Goal: Task Accomplishment & Management: Manage account settings

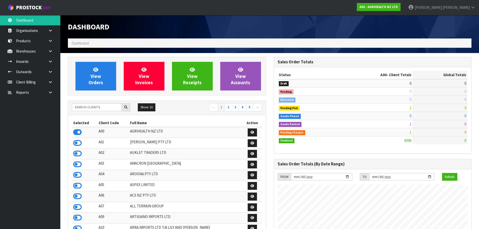
scroll to position [381, 206]
click at [92, 109] on input "text" at bounding box center [97, 107] width 50 height 8
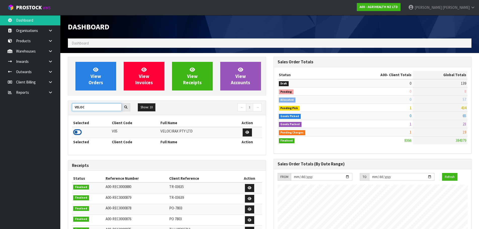
type input "VELOC"
drag, startPoint x: 78, startPoint y: 133, endPoint x: 71, endPoint y: 126, distance: 9.6
click at [78, 133] on icon at bounding box center [77, 133] width 9 height 8
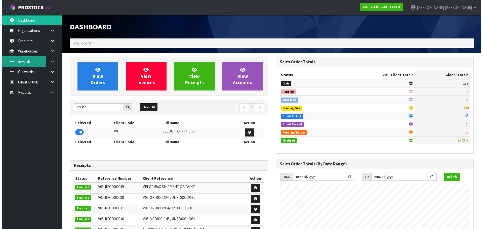
scroll to position [392, 206]
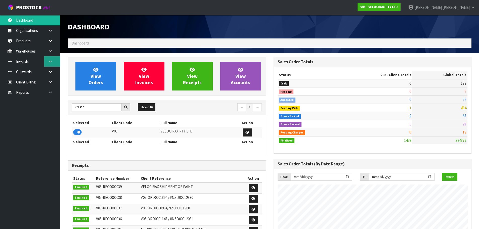
click at [52, 63] on link at bounding box center [52, 61] width 16 height 10
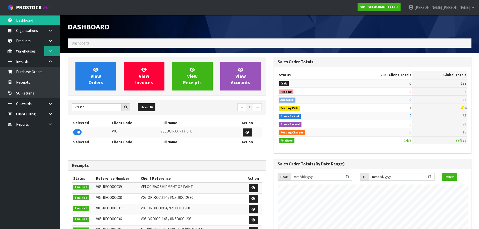
click at [49, 49] on link at bounding box center [52, 51] width 16 height 10
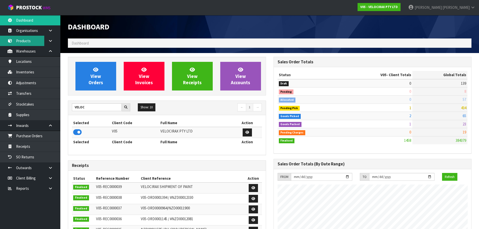
click at [33, 42] on link "Products" at bounding box center [30, 41] width 60 height 10
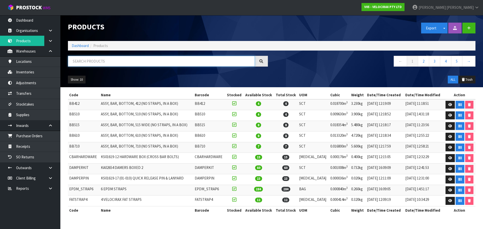
click at [79, 61] on input "text" at bounding box center [161, 61] width 187 height 11
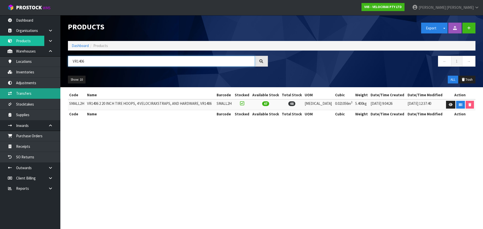
drag, startPoint x: 95, startPoint y: 59, endPoint x: 2, endPoint y: 94, distance: 99.8
click at [0, 96] on body "Toggle navigation ProStock WMS V05 - VELOCIRAX PTY LTD [PERSON_NAME] Logout Das…" at bounding box center [241, 114] width 483 height 229
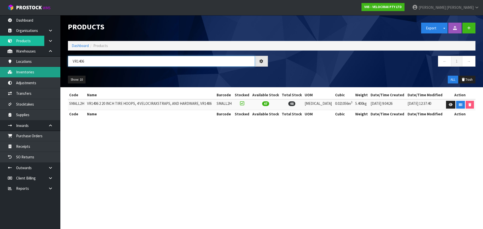
type input "VR1406"
click at [51, 70] on link "Inventories" at bounding box center [30, 72] width 60 height 10
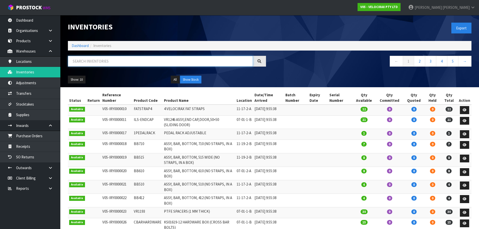
click at [98, 57] on input "text" at bounding box center [160, 61] width 185 height 11
paste input "VR1406"
type input "VR1406"
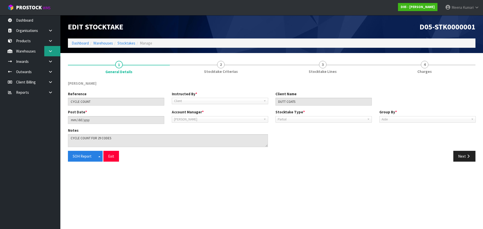
click at [51, 50] on icon at bounding box center [50, 51] width 5 height 4
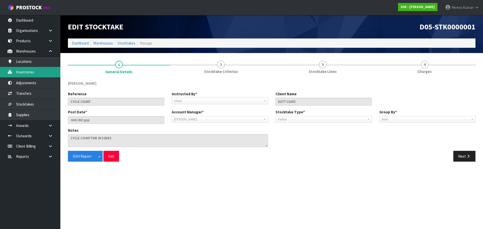
click at [48, 73] on link "Inventories" at bounding box center [30, 72] width 60 height 10
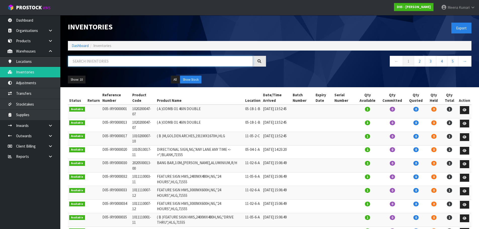
click at [121, 63] on input "text" at bounding box center [160, 61] width 185 height 11
paste input "2040100007-00"
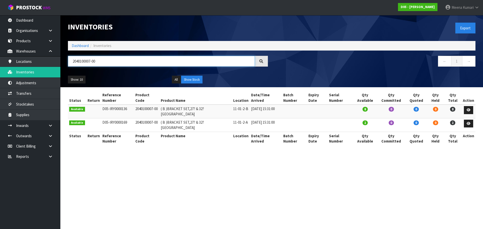
type input "2040100007-00"
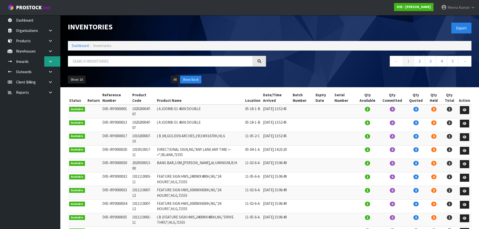
click at [55, 62] on link at bounding box center [52, 61] width 16 height 10
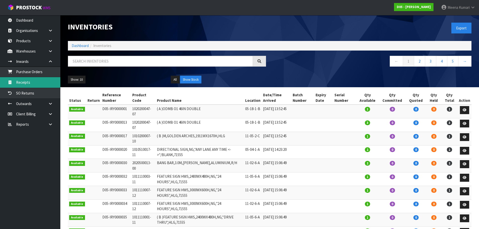
drag, startPoint x: 55, startPoint y: 79, endPoint x: 82, endPoint y: 70, distance: 28.1
click at [56, 79] on link "Receipts" at bounding box center [30, 82] width 60 height 10
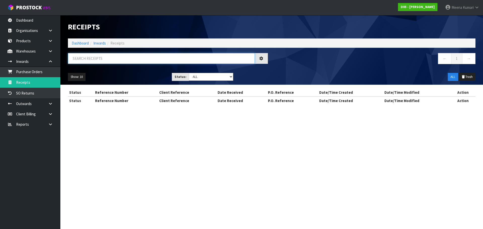
click at [98, 60] on input "text" at bounding box center [161, 58] width 187 height 11
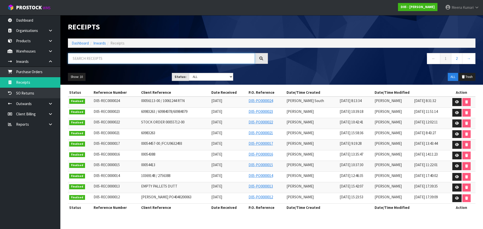
paste input "D05-REC0000010"
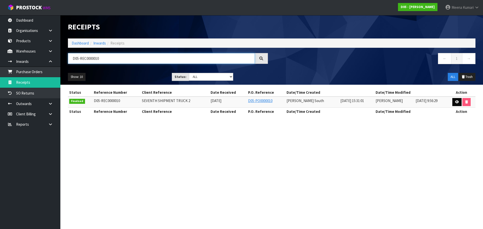
type input "D05-REC0000010"
click at [454, 101] on link at bounding box center [456, 102] width 9 height 8
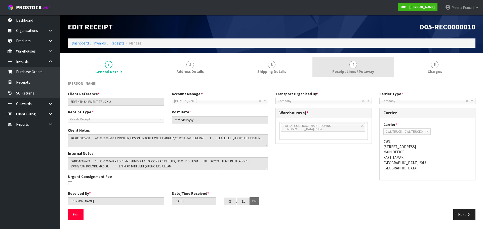
click at [380, 70] on link "4 Receipt Lines / Putaway" at bounding box center [354, 67] width 82 height 20
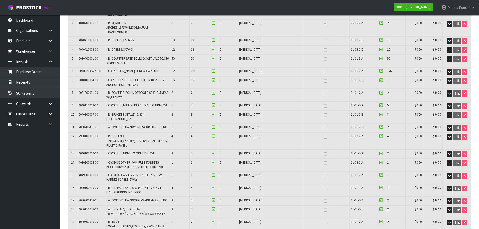
scroll to position [479, 0]
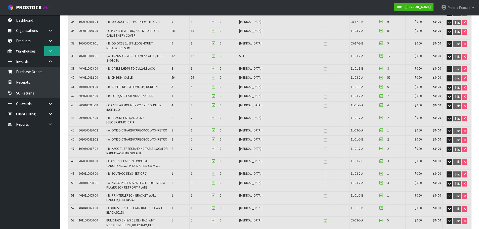
drag, startPoint x: 49, startPoint y: 52, endPoint x: 54, endPoint y: 55, distance: 5.6
click at [50, 52] on icon at bounding box center [50, 51] width 5 height 4
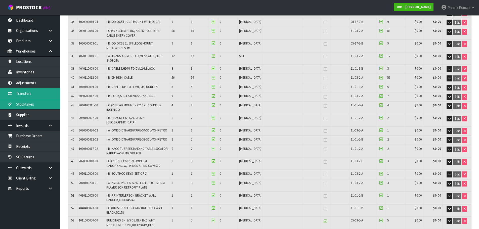
click at [39, 99] on link "Stocktakes" at bounding box center [30, 104] width 60 height 10
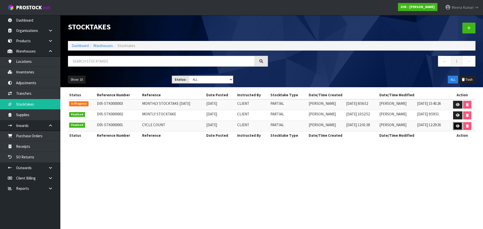
click at [456, 126] on icon at bounding box center [458, 126] width 4 height 3
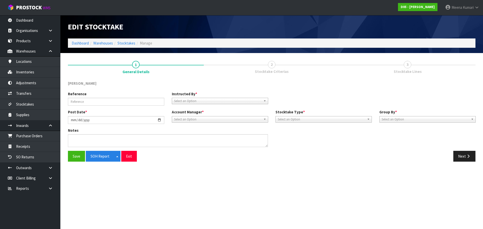
type input "CYCLE COUNT"
type input "2025-08-06"
type textarea "CYCLE COUNT FOR 29 CODES"
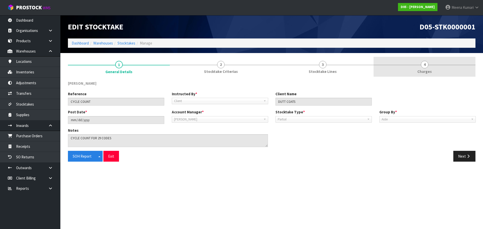
click at [375, 70] on link "4 Charges" at bounding box center [425, 67] width 102 height 20
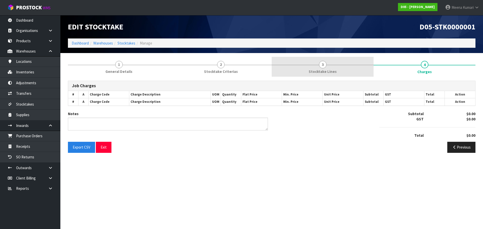
click at [354, 68] on link "3 Stocktake Lines" at bounding box center [323, 67] width 102 height 20
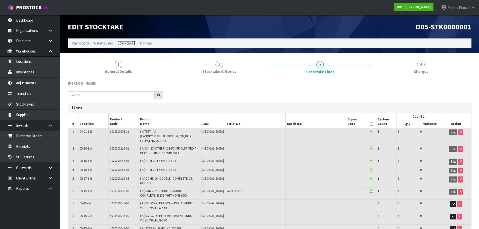
click at [128, 45] on link "Stocktakes" at bounding box center [127, 43] width 18 height 5
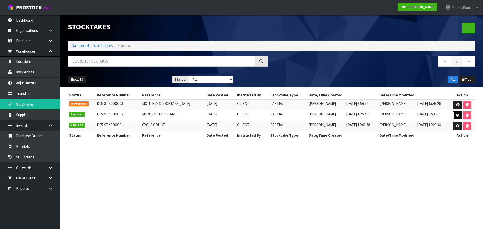
click at [456, 115] on link at bounding box center [457, 115] width 9 height 8
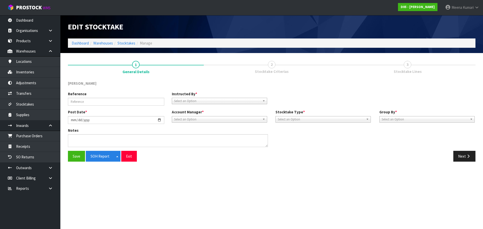
type input "MONTLY STOCKTAKE"
type input "2025-09-08"
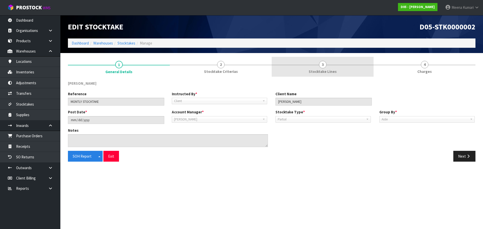
click at [314, 73] on span "Stocktake Lines" at bounding box center [323, 71] width 28 height 5
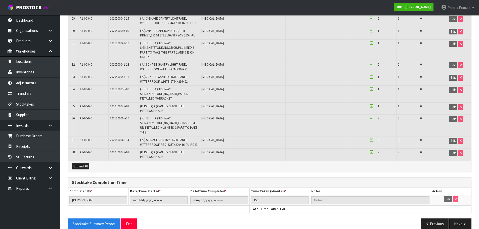
scroll to position [475, 0]
